Goal: Information Seeking & Learning: Check status

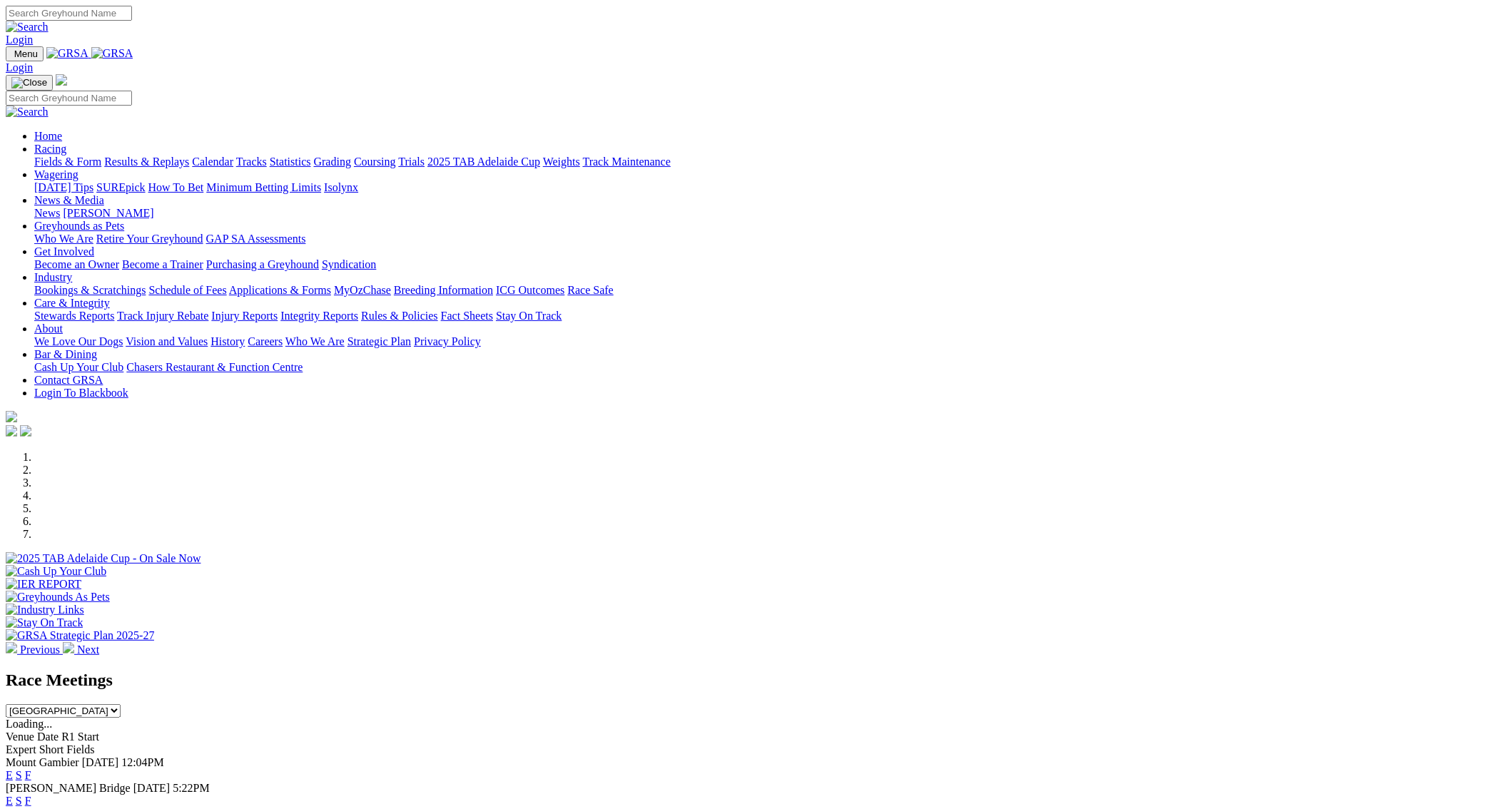
click at [31, 769] on link "F" at bounding box center [28, 775] width 7 height 12
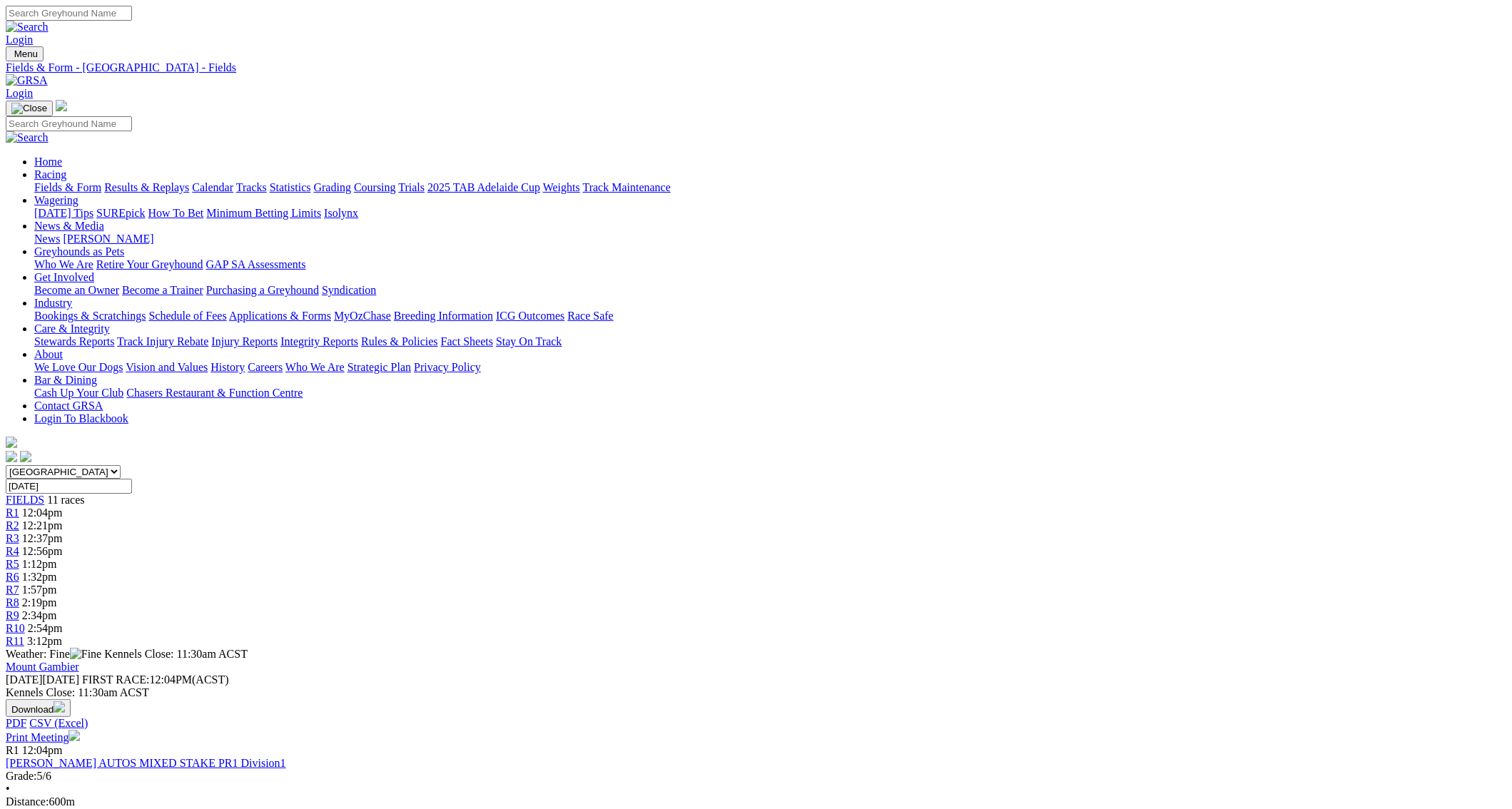
click at [67, 168] on link "Racing" at bounding box center [50, 174] width 32 height 12
click at [189, 182] on link "Results & Replays" at bounding box center [147, 187] width 85 height 12
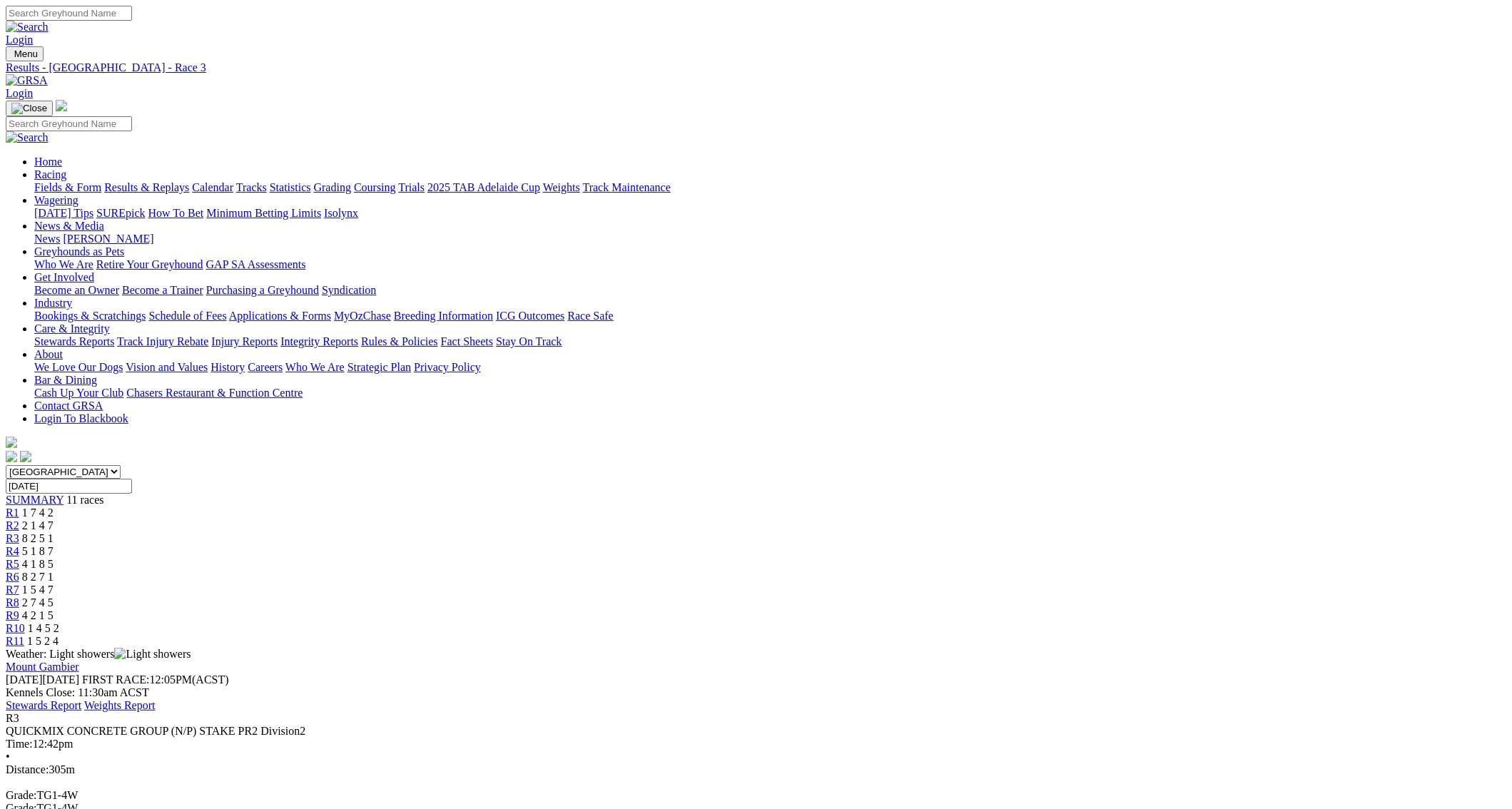
click at [19, 583] on span "R7" at bounding box center [13, 589] width 13 height 12
click at [19, 545] on span "R4" at bounding box center [13, 550] width 13 height 12
click at [19, 558] on link "R5" at bounding box center [13, 564] width 13 height 12
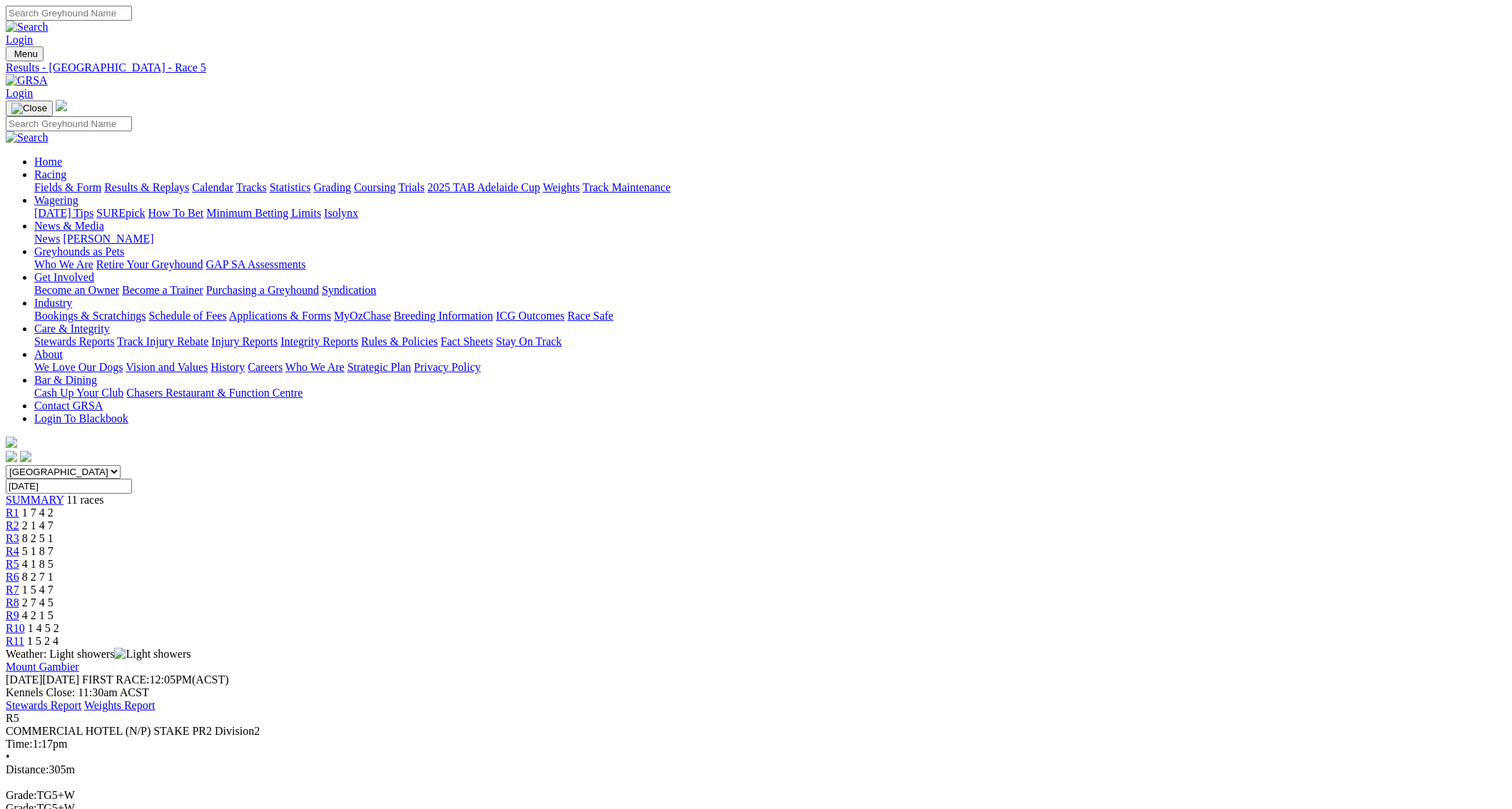
click at [811, 570] on div "R6 8 2 7 1" at bounding box center [756, 576] width 1501 height 13
click at [19, 583] on span "R7" at bounding box center [13, 589] width 13 height 12
click at [19, 596] on span "R8" at bounding box center [13, 602] width 13 height 12
click at [19, 609] on span "R9" at bounding box center [13, 615] width 13 height 12
